Goal: Information Seeking & Learning: Learn about a topic

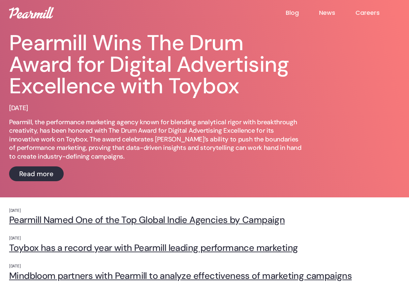
click at [40, 16] on img at bounding box center [31, 13] width 45 height 12
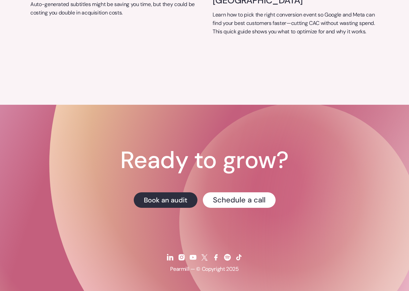
scroll to position [2663, 0]
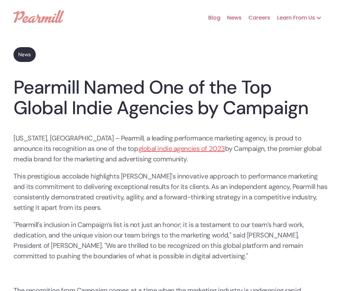
click at [161, 147] on p "[US_STATE], [GEOGRAPHIC_DATA] – Pearmill, a leading performance marketing agenc…" at bounding box center [170, 148] width 315 height 31
copy p "Campaign"
click at [63, 18] on img at bounding box center [38, 16] width 50 height 13
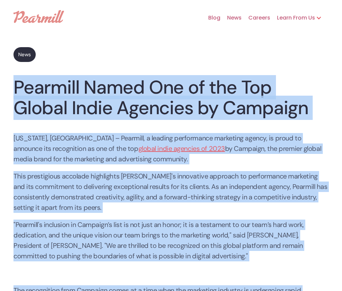
drag, startPoint x: 102, startPoint y: 184, endPoint x: 14, endPoint y: 86, distance: 132.0
click at [14, 86] on article "News Pearmill Named One of the Top Global Indie Agencies by Campaign Nima Gardi…" at bounding box center [170, 274] width 315 height 454
